Goal: Check status

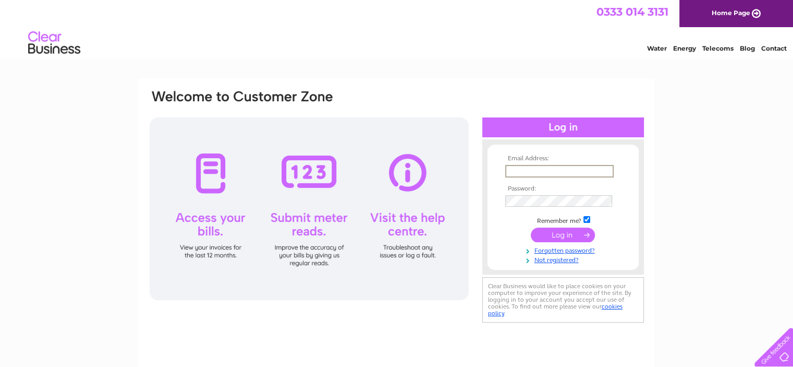
click at [566, 171] on input "text" at bounding box center [559, 171] width 108 height 13
type input "[EMAIL_ADDRESS][DOMAIN_NAME]"
click at [531, 227] on input "submit" at bounding box center [563, 234] width 64 height 15
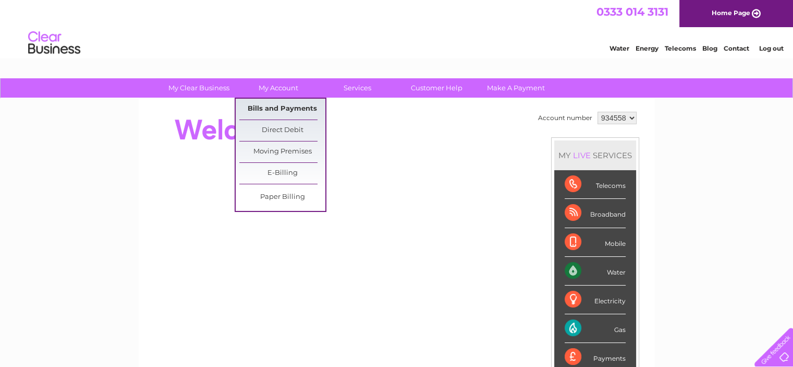
click at [286, 109] on link "Bills and Payments" at bounding box center [282, 109] width 86 height 21
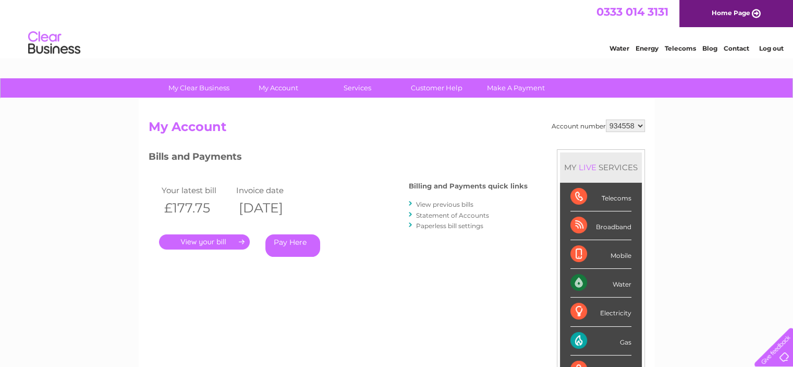
click at [206, 245] on link "." at bounding box center [204, 241] width 91 height 15
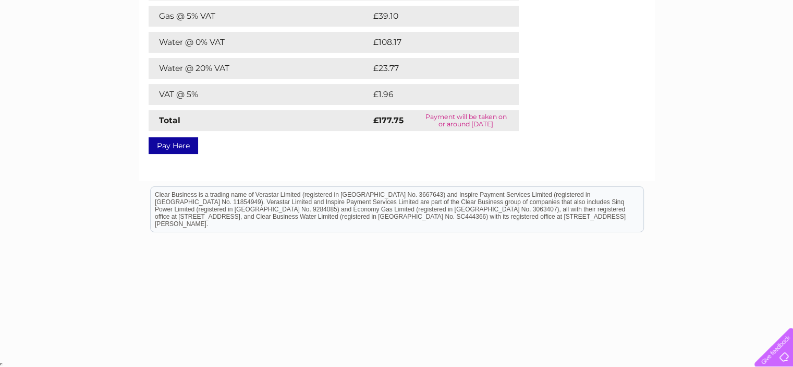
scroll to position [105, 0]
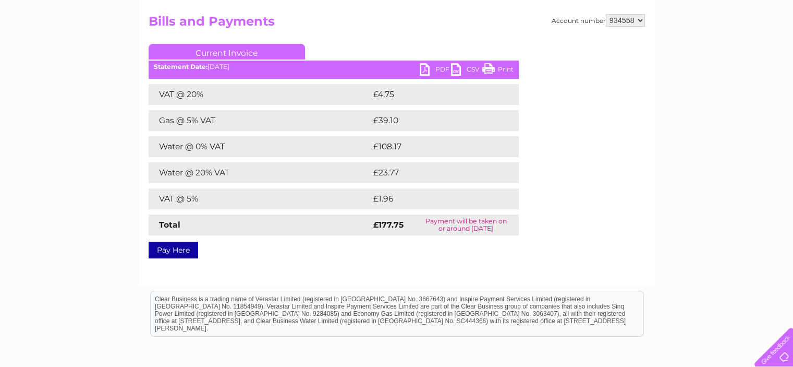
click at [501, 70] on link "Print" at bounding box center [497, 70] width 31 height 15
click at [437, 72] on link "PDF" at bounding box center [435, 70] width 31 height 15
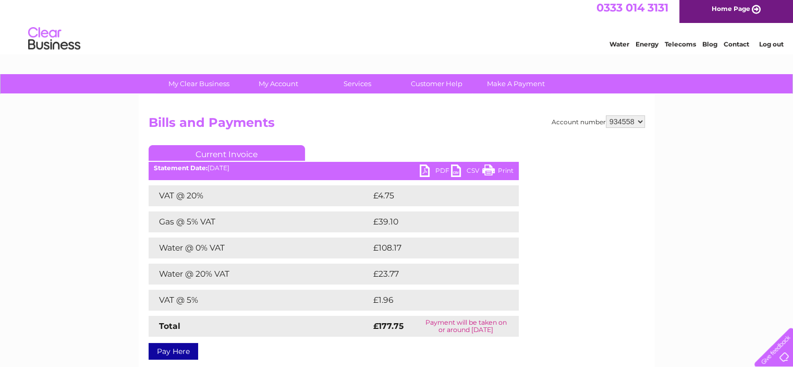
scroll to position [0, 0]
